Goal: Task Accomplishment & Management: Complete application form

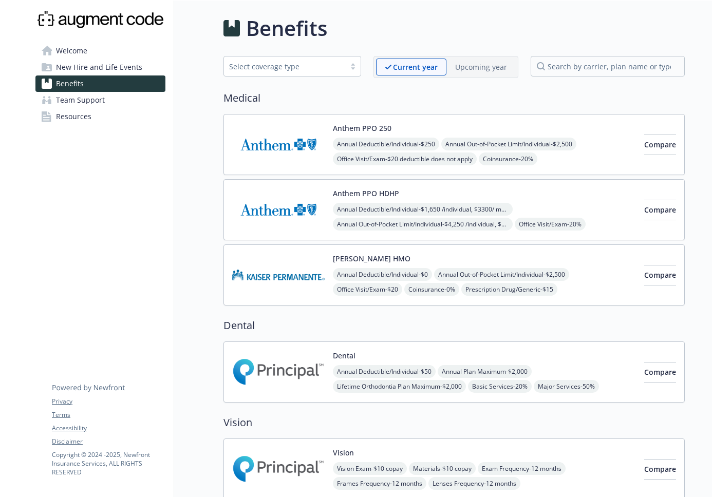
click at [75, 48] on span "Welcome" at bounding box center [71, 51] width 31 height 16
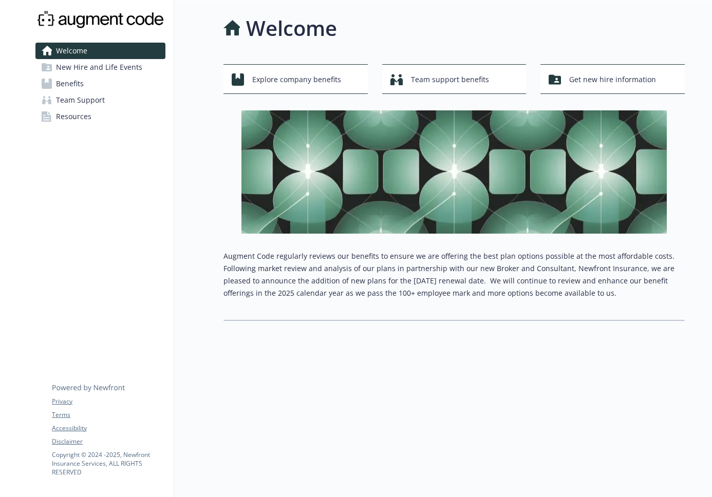
scroll to position [1, 0]
click at [127, 68] on span "New Hire and Life Events" at bounding box center [99, 67] width 86 height 16
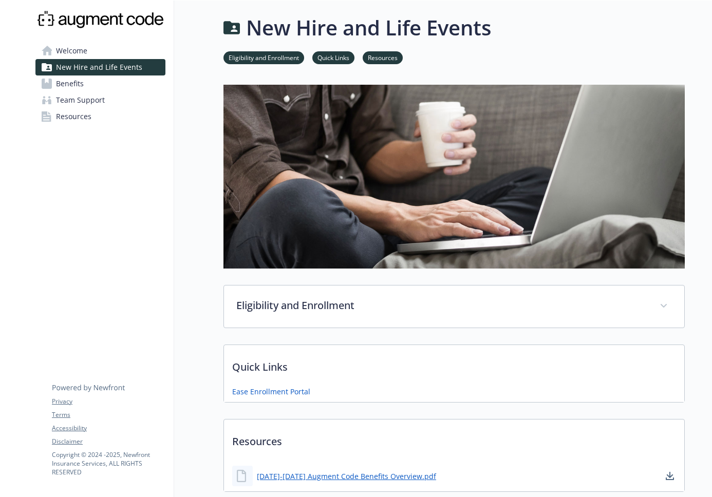
scroll to position [69, 0]
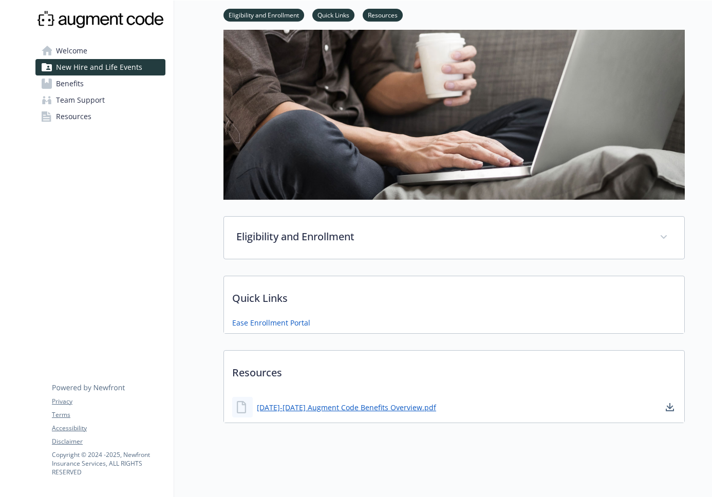
click at [85, 86] on link "Benefits" at bounding box center [100, 83] width 130 height 16
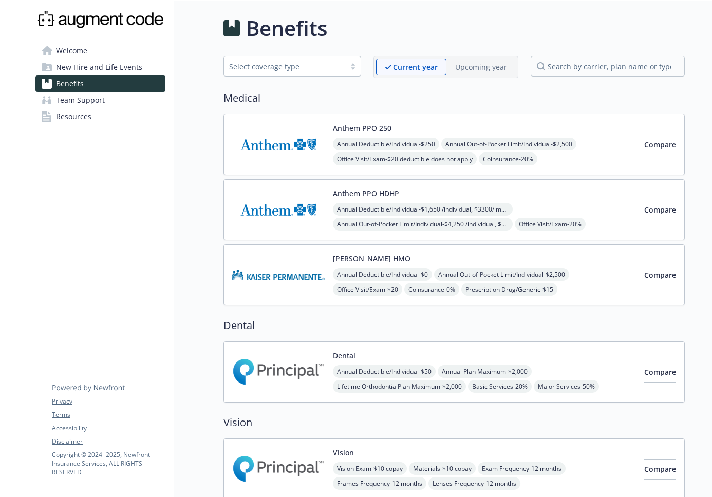
click at [342, 70] on div "Select coverage type" at bounding box center [284, 66] width 121 height 13
